Goal: Find specific page/section: Find specific page/section

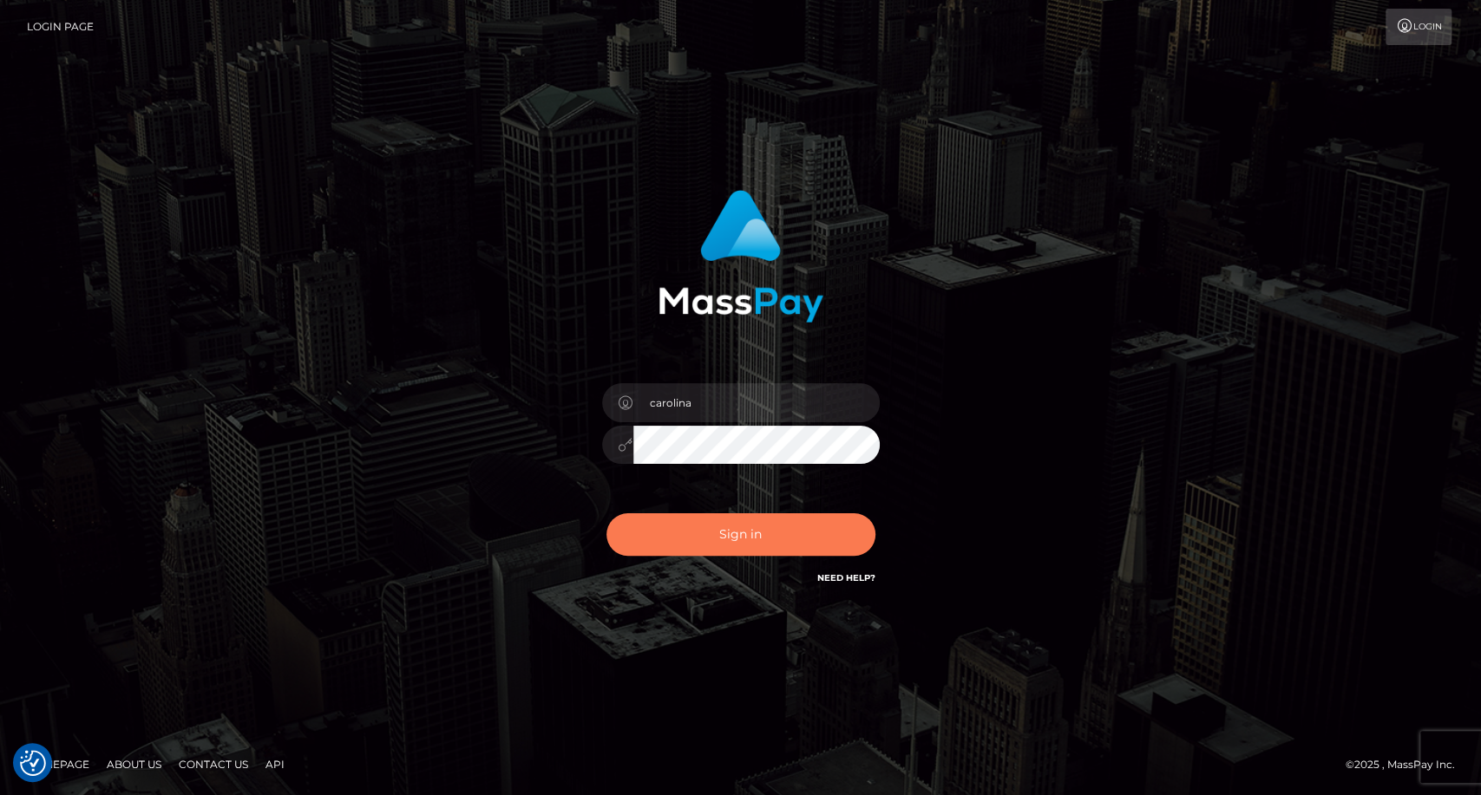
click at [752, 538] on button "Sign in" at bounding box center [740, 534] width 269 height 43
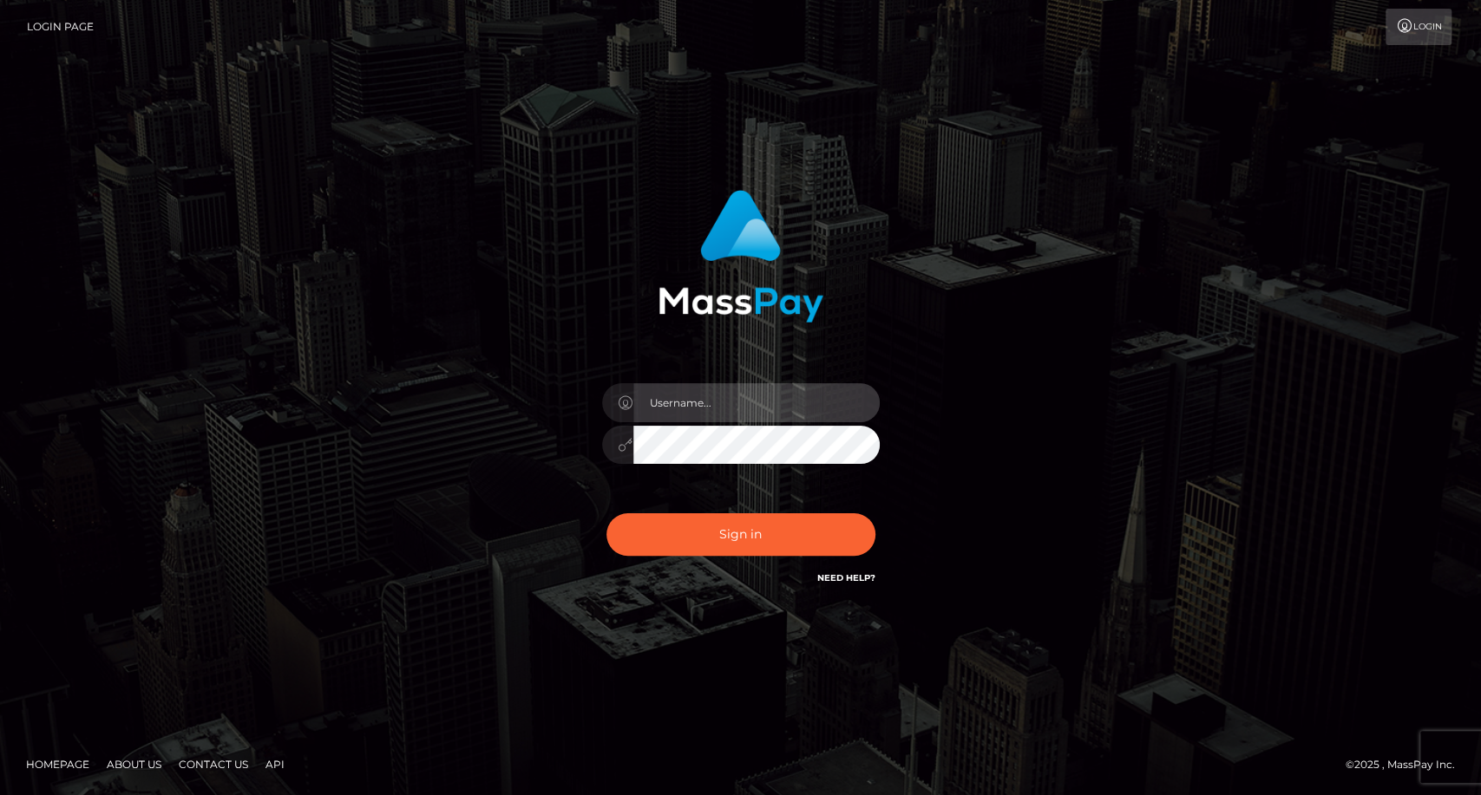
type input "carolina"
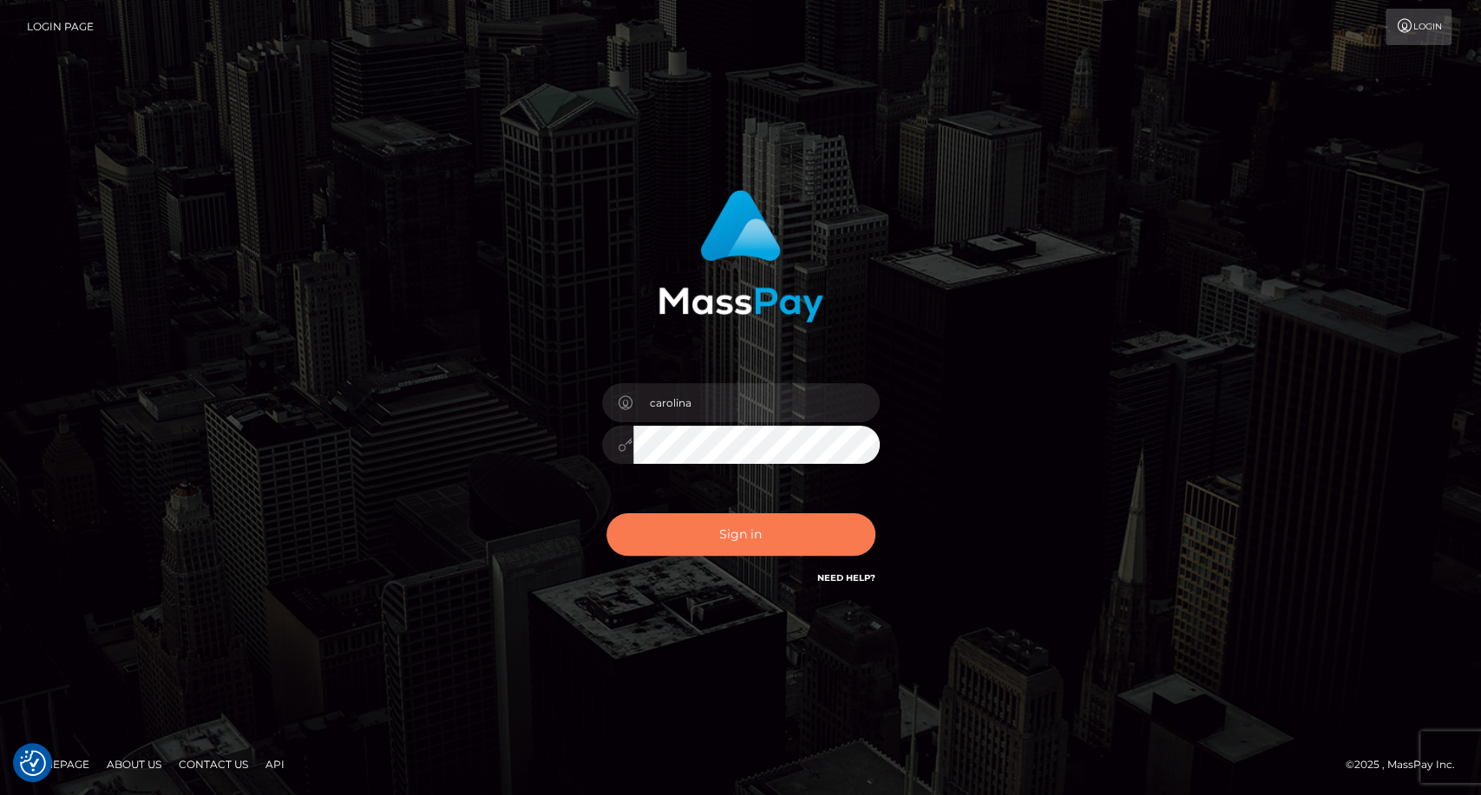
click at [736, 543] on button "Sign in" at bounding box center [740, 534] width 269 height 43
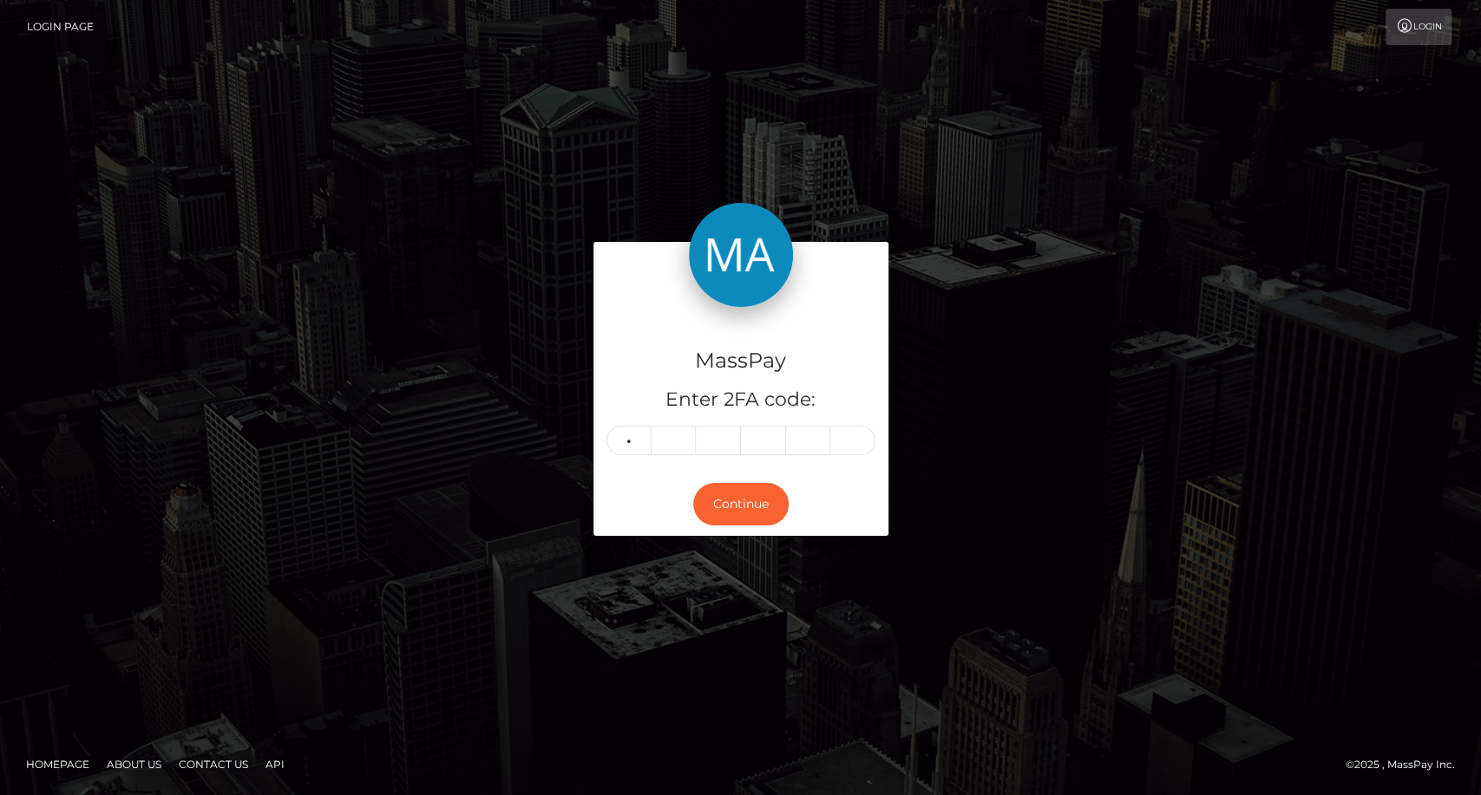
type input "8"
type input "6"
type input "8"
type input "7"
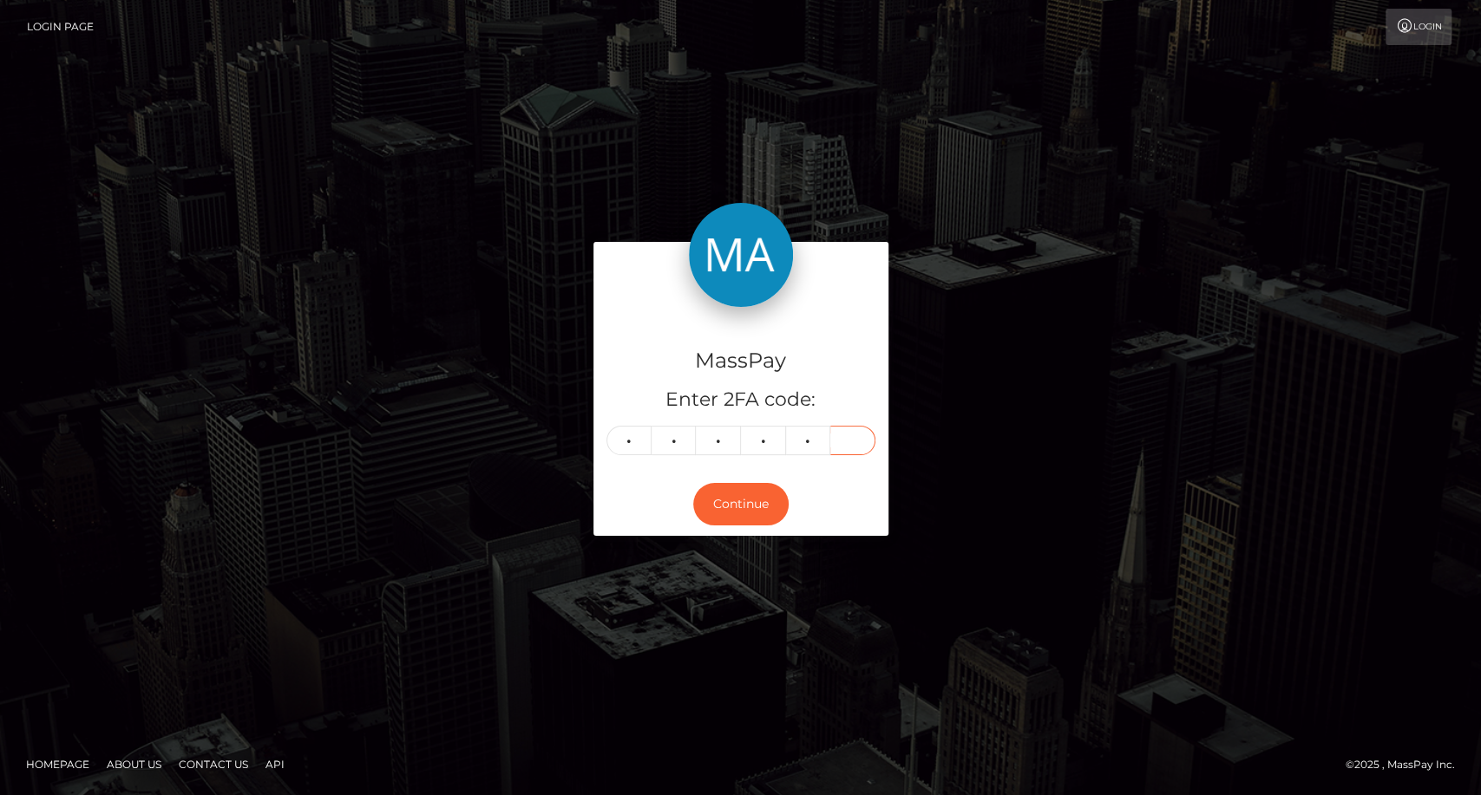
type input "7"
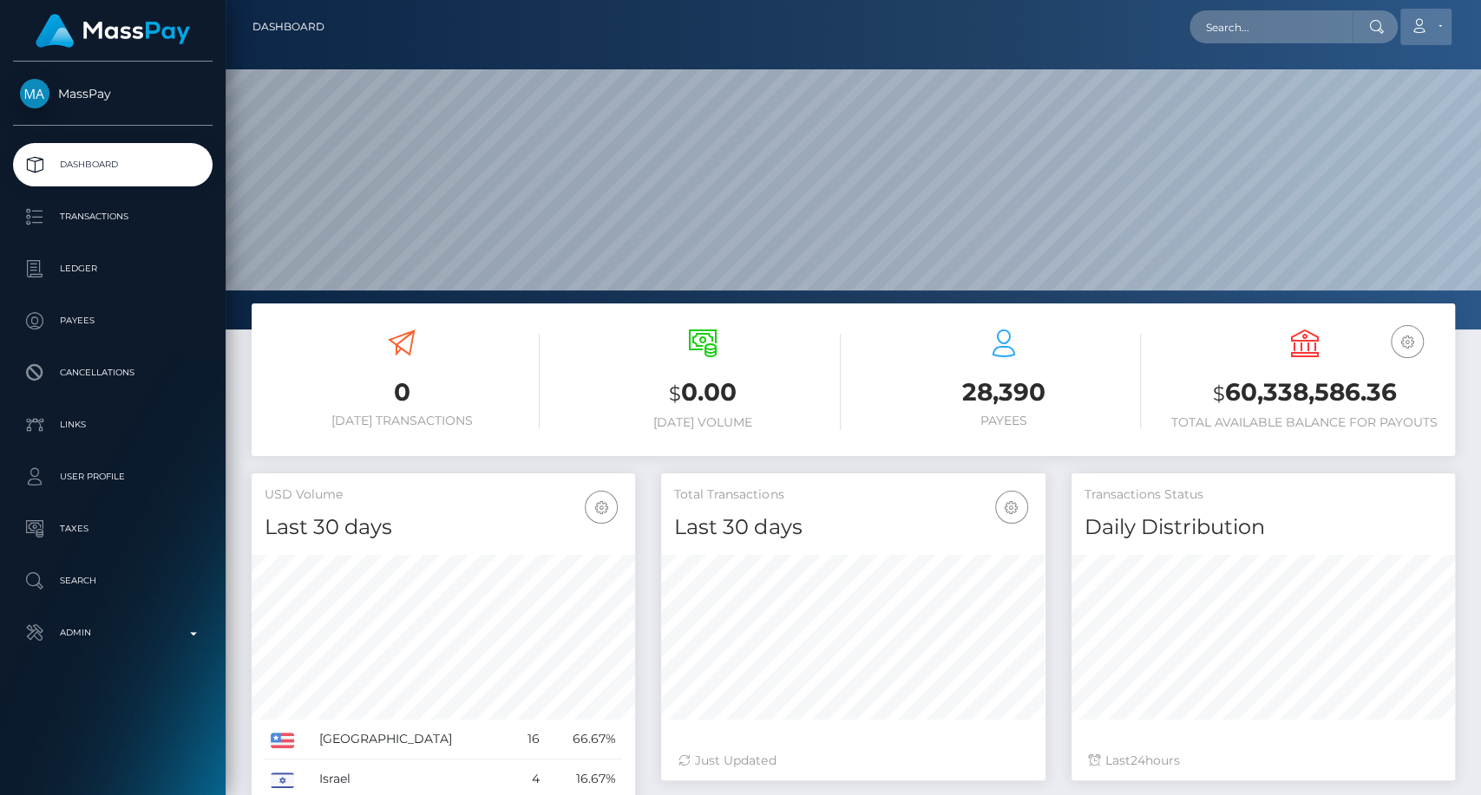
scroll to position [306, 383]
click at [1270, 36] on input "text" at bounding box center [1270, 26] width 163 height 33
paste input "poppykinkqueen@gmail.com"
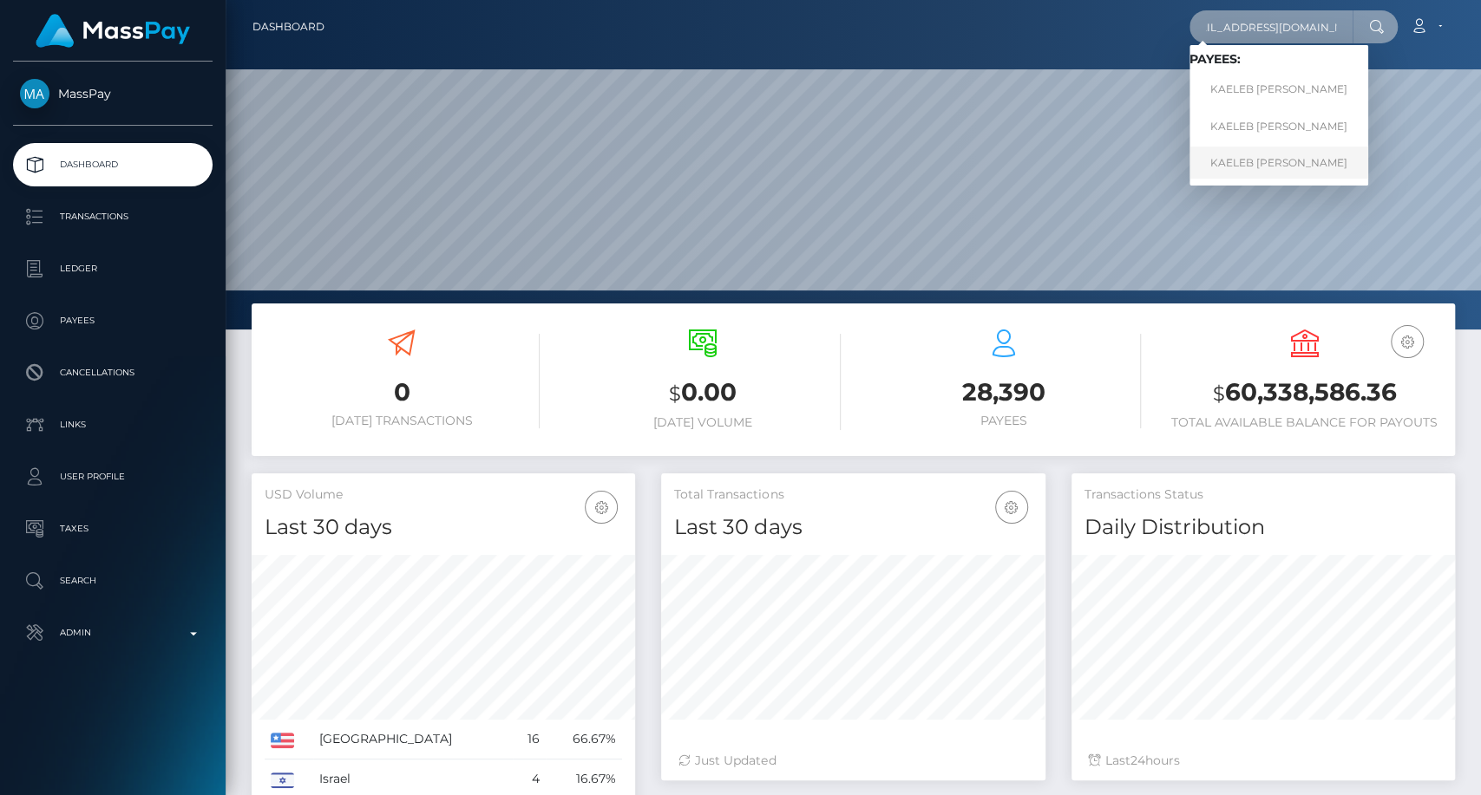
type input "poppykinkqueen@gmail.com"
click at [1311, 165] on link "KAELEB ANDREW HIGGINS" at bounding box center [1278, 163] width 179 height 32
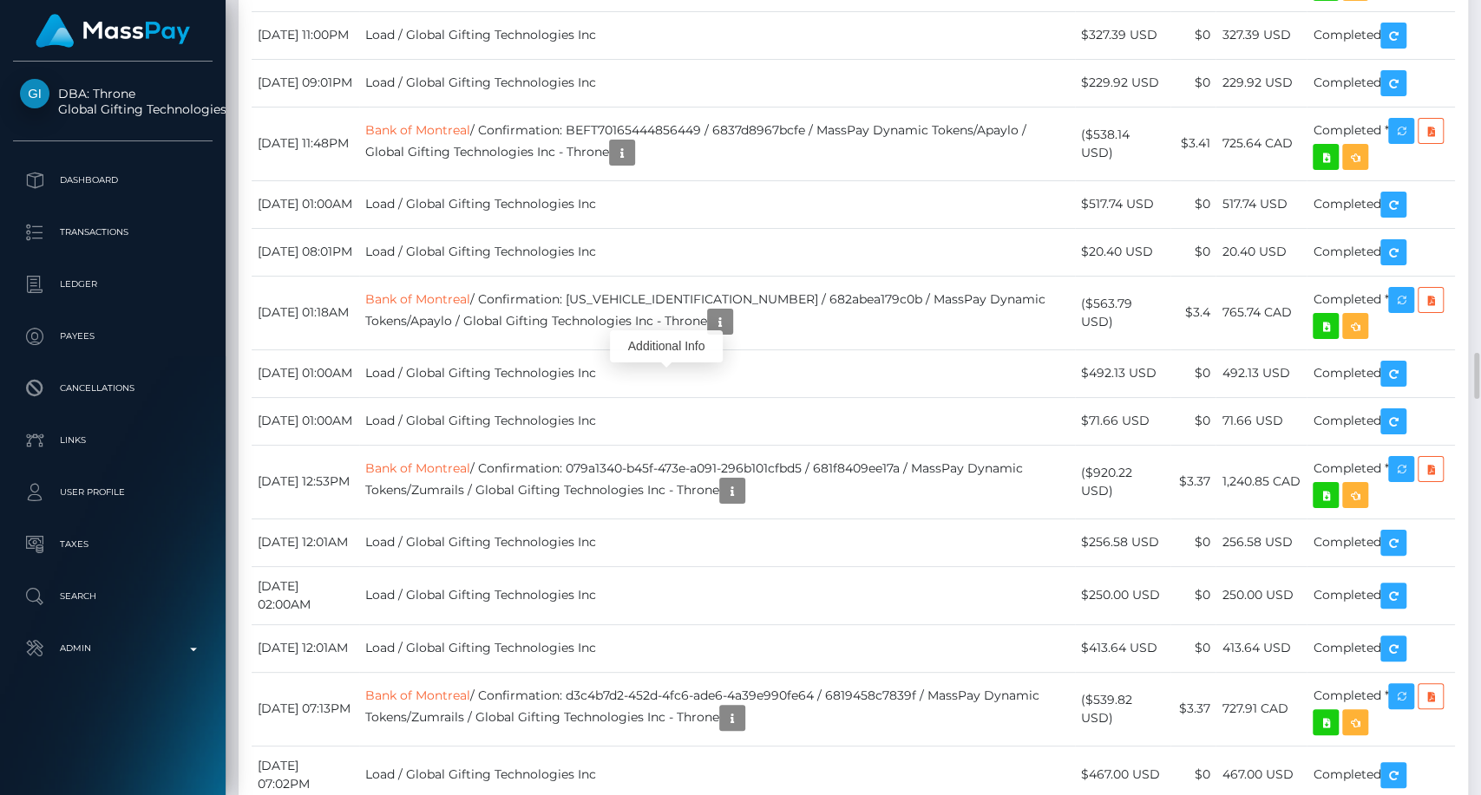
scroll to position [208, 383]
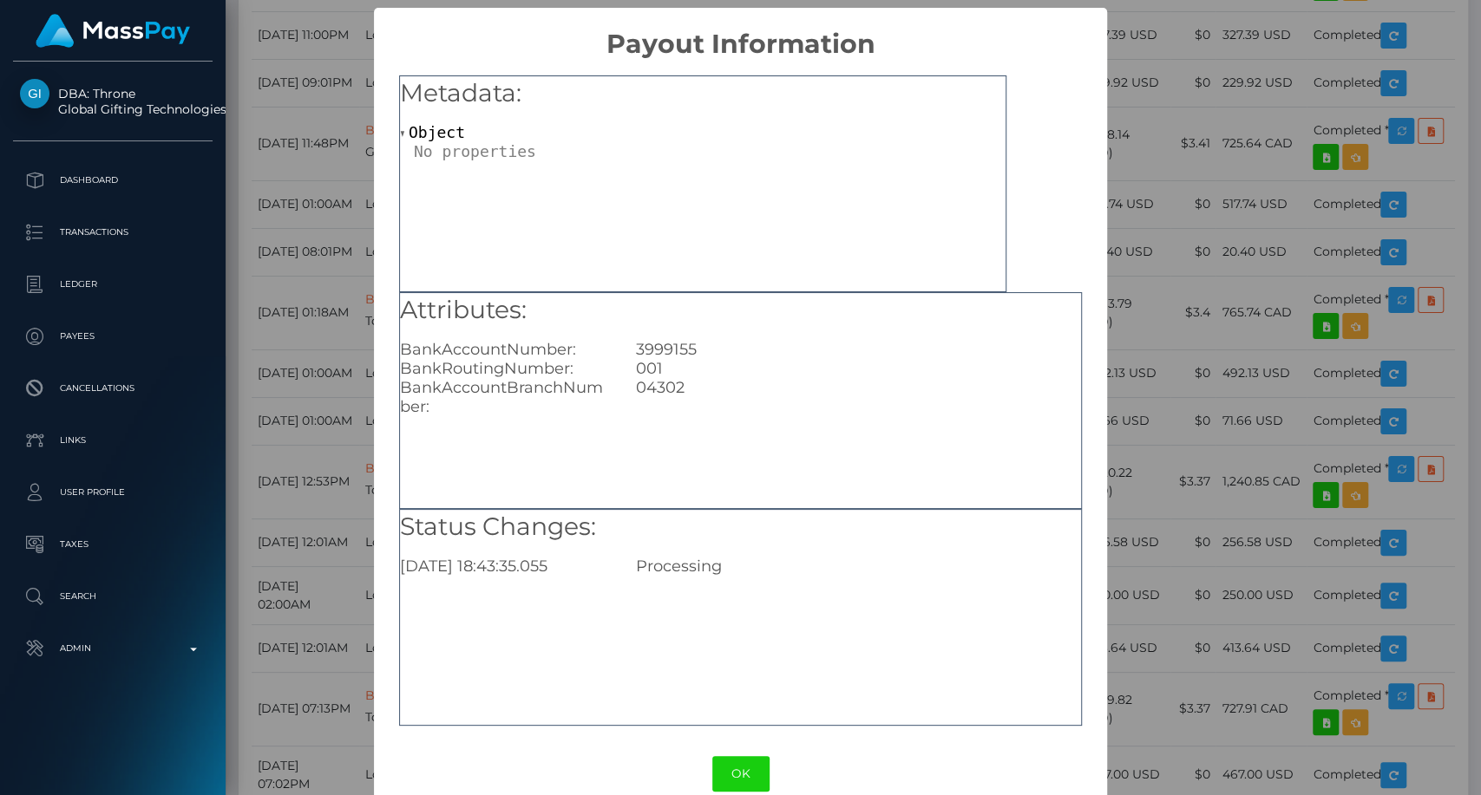
scroll to position [29, 0]
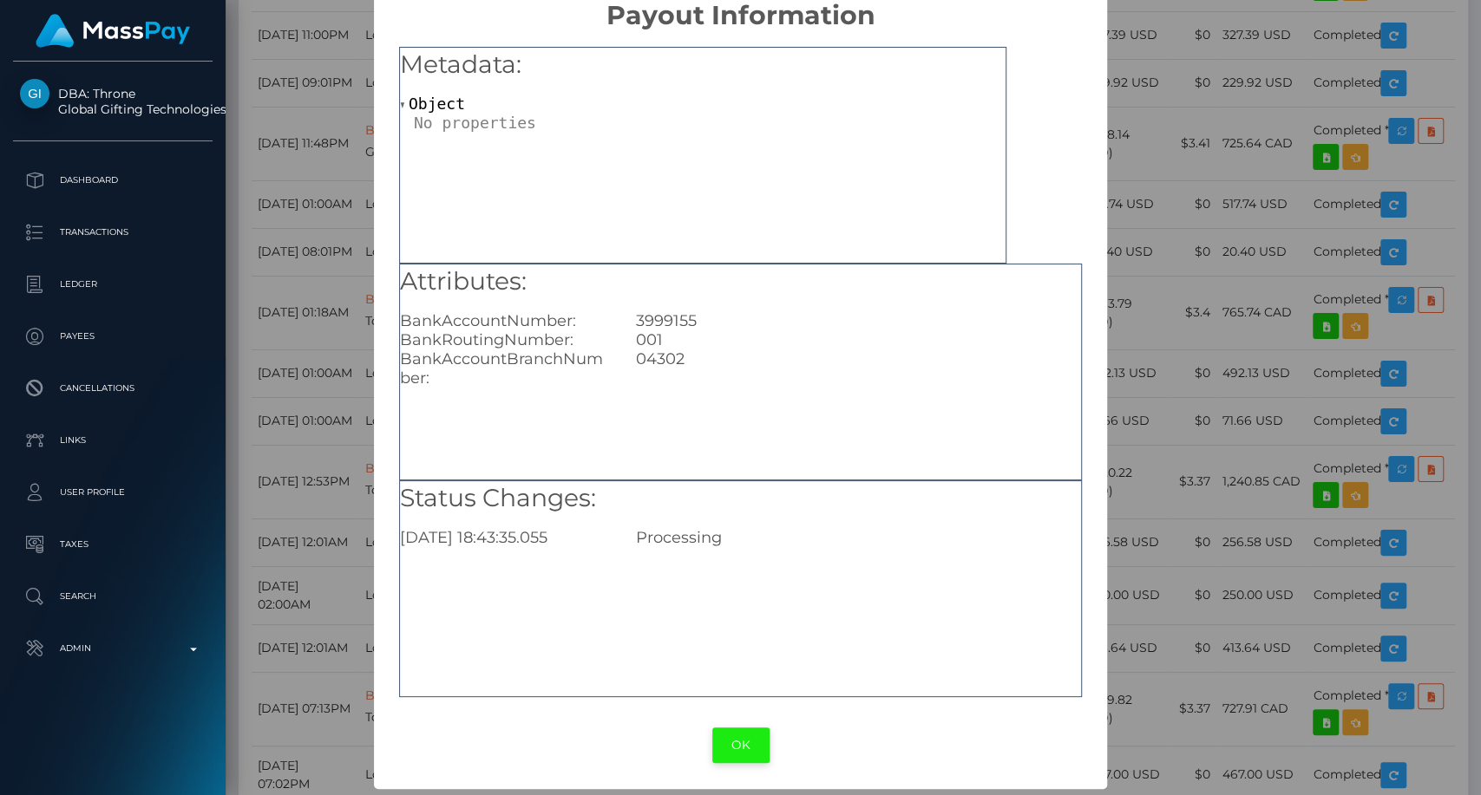
click at [736, 755] on button "OK" at bounding box center [740, 746] width 57 height 36
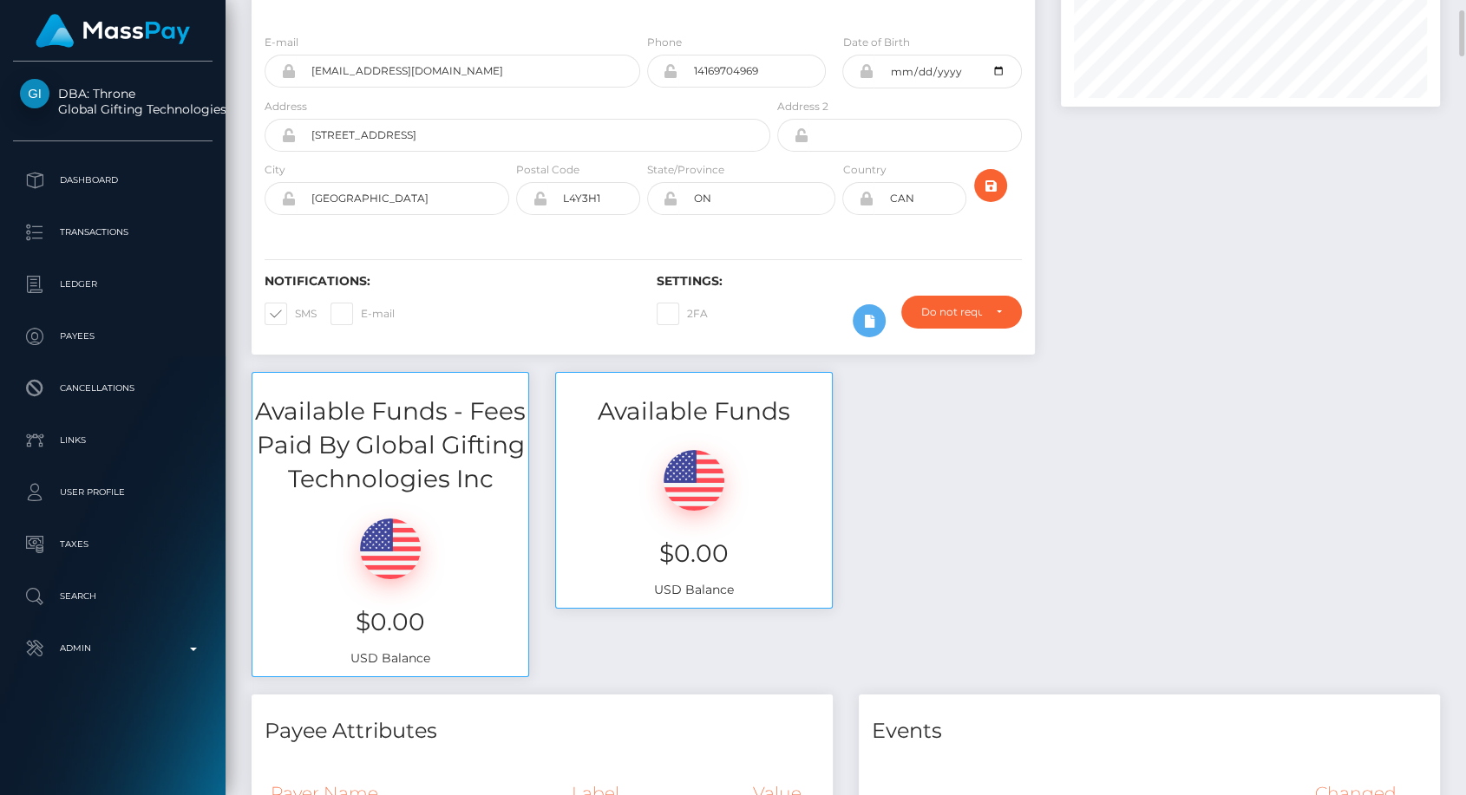
scroll to position [0, 0]
